Goal: Task Accomplishment & Management: Use online tool/utility

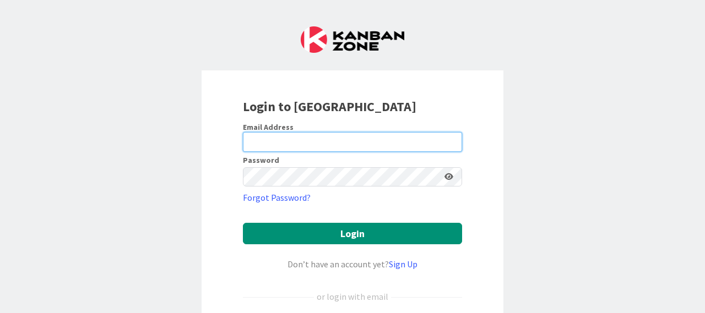
click at [282, 140] on input "email" at bounding box center [352, 142] width 219 height 20
type input "[EMAIL_ADDRESS][DOMAIN_NAME]"
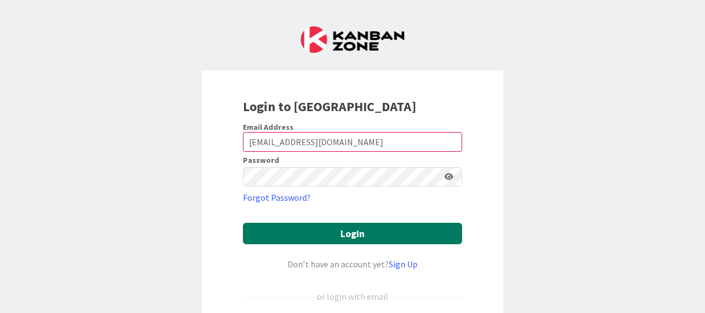
click at [342, 234] on button "Login" at bounding box center [352, 233] width 219 height 21
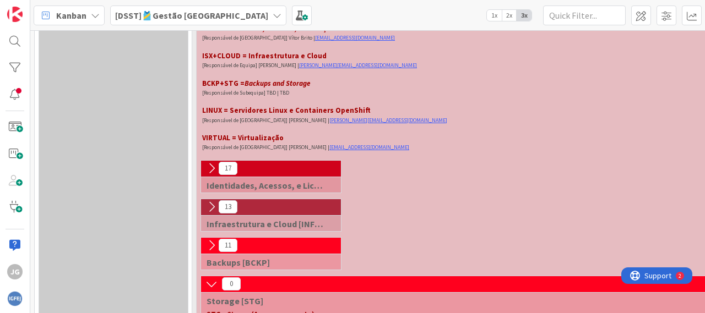
scroll to position [627, 0]
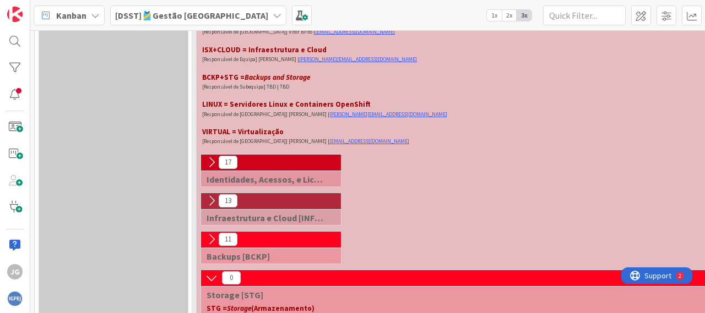
click at [215, 164] on icon at bounding box center [211, 162] width 12 height 12
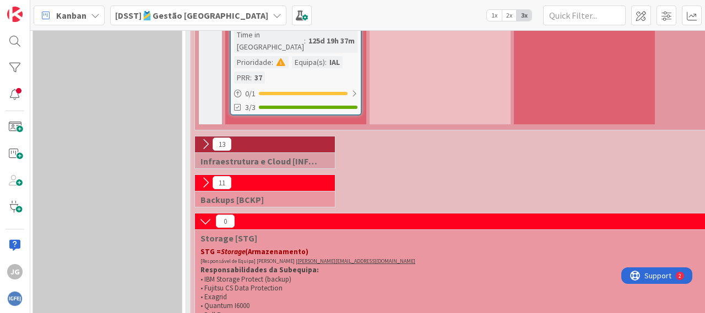
scroll to position [1653, 6]
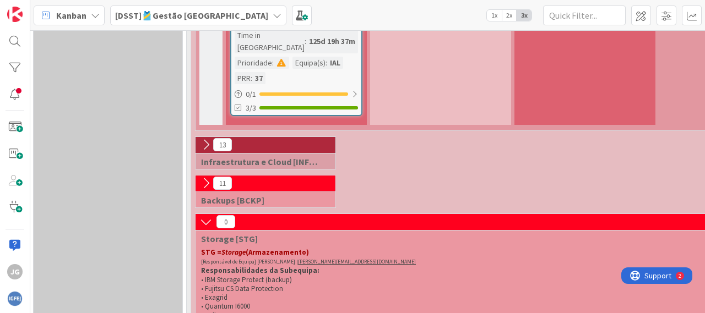
click at [205, 139] on icon at bounding box center [206, 145] width 12 height 12
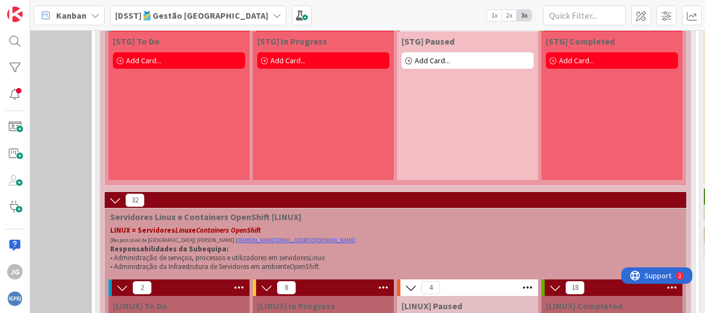
scroll to position [2665, 96]
